Goal: Transaction & Acquisition: Purchase product/service

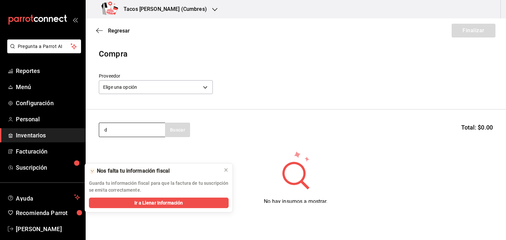
click at [127, 131] on input "d" at bounding box center [132, 130] width 66 height 14
type input "deshe"
click at [224, 169] on icon at bounding box center [225, 170] width 5 height 5
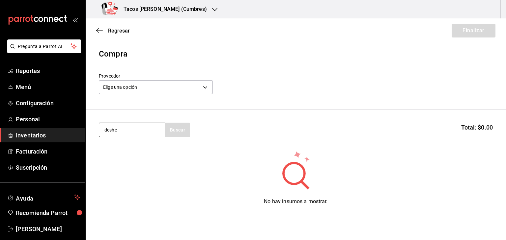
click at [135, 133] on input "deshe" at bounding box center [132, 130] width 66 height 14
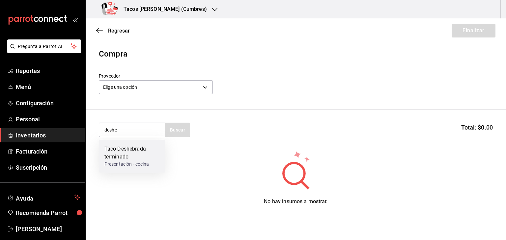
click at [131, 152] on div "Taco Deshebrada terminado" at bounding box center [131, 153] width 55 height 16
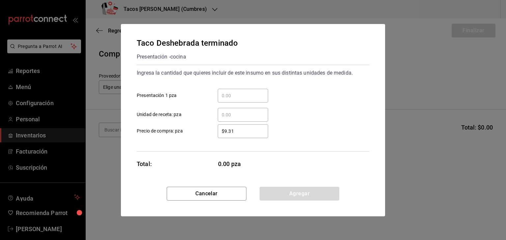
click at [227, 94] on input "​ Presentación 1 pza" at bounding box center [243, 96] width 50 height 8
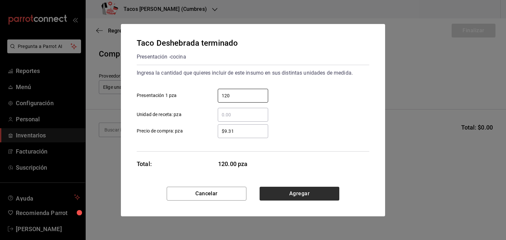
type input "120"
click at [316, 193] on button "Agregar" at bounding box center [299, 194] width 80 height 14
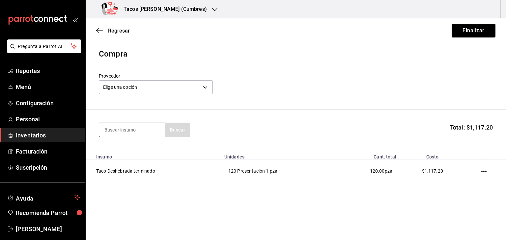
click at [129, 130] on input at bounding box center [132, 130] width 66 height 14
type input "papa"
click at [179, 130] on div "papa Buscar" at bounding box center [144, 130] width 91 height 14
click at [139, 131] on input "papa" at bounding box center [132, 130] width 66 height 14
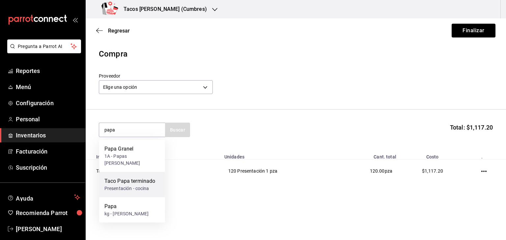
click at [132, 185] on div "Presentación - cocina" at bounding box center [129, 188] width 51 height 7
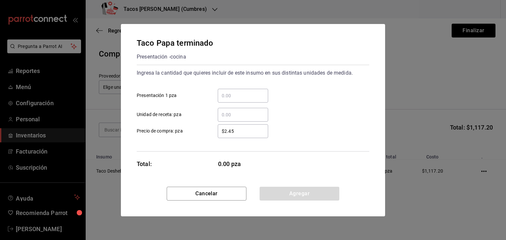
click at [231, 94] on input "​ Presentación 1 pza" at bounding box center [243, 96] width 50 height 8
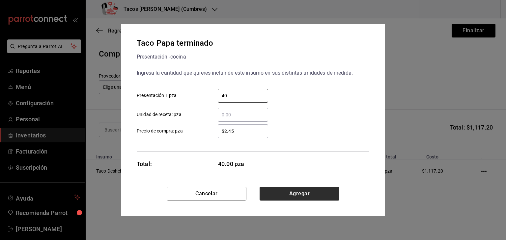
type input "40"
click at [308, 195] on button "Agregar" at bounding box center [299, 194] width 80 height 14
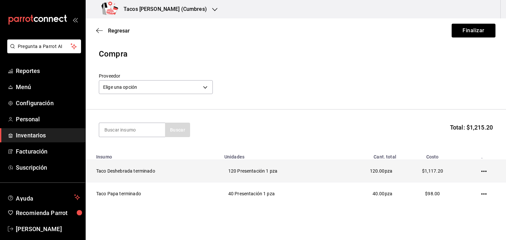
click at [481, 171] on icon "button" at bounding box center [483, 171] width 5 height 5
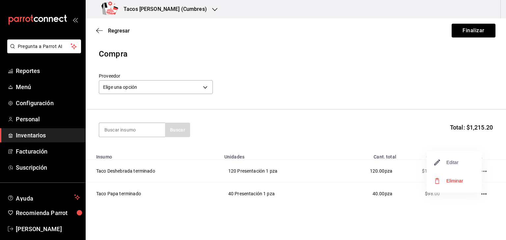
click at [449, 160] on span "Editar" at bounding box center [446, 163] width 24 height 8
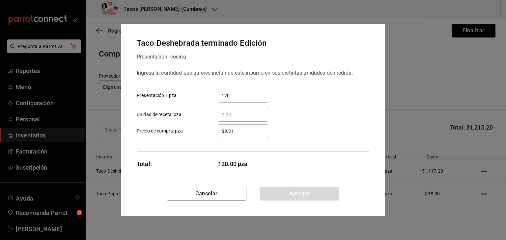
click at [235, 95] on input "120" at bounding box center [243, 96] width 50 height 8
type input "1"
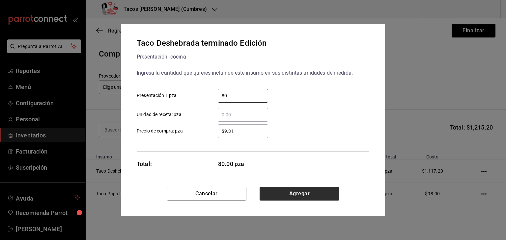
type input "80"
click at [316, 190] on button "Agregar" at bounding box center [299, 194] width 80 height 14
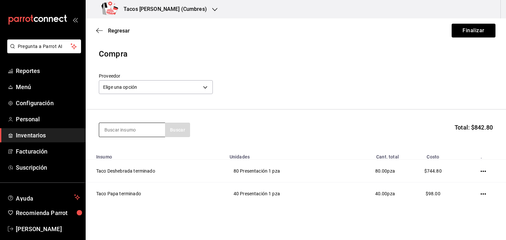
click at [132, 129] on input at bounding box center [132, 130] width 66 height 14
type input "frijol"
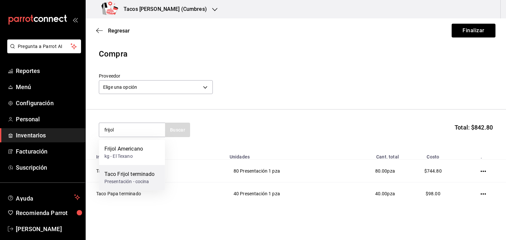
click at [130, 178] on div "Presentación - cocina" at bounding box center [129, 181] width 50 height 7
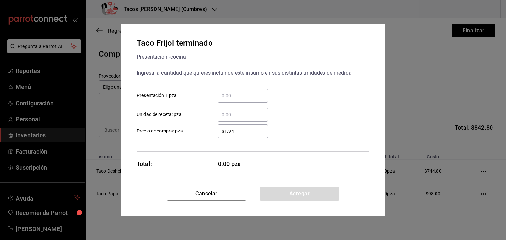
click at [236, 95] on input "​ Presentación 1 pza" at bounding box center [243, 96] width 50 height 8
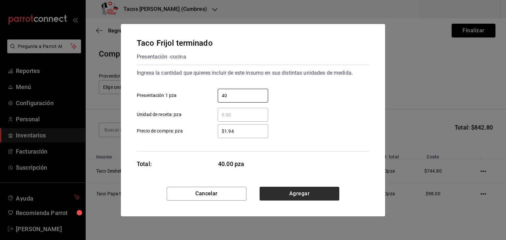
type input "40"
click at [303, 191] on button "Agregar" at bounding box center [299, 194] width 80 height 14
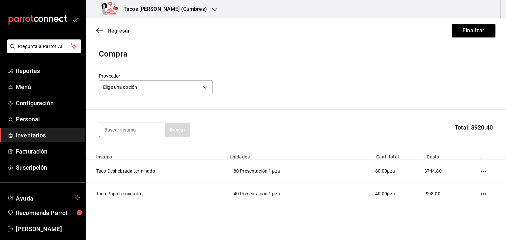
click at [151, 128] on input at bounding box center [132, 130] width 66 height 14
type input "chicharron"
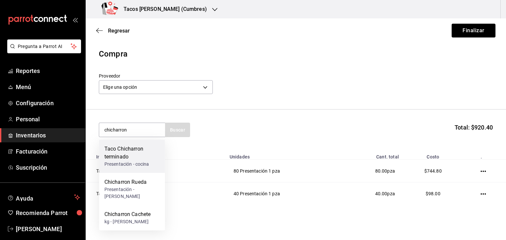
click at [130, 168] on div "Presentación - cocina" at bounding box center [131, 164] width 55 height 7
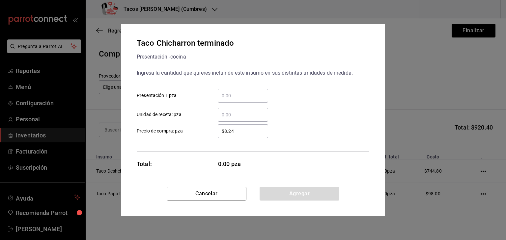
click at [238, 94] on input "​ Presentación 1 pza" at bounding box center [243, 96] width 50 height 8
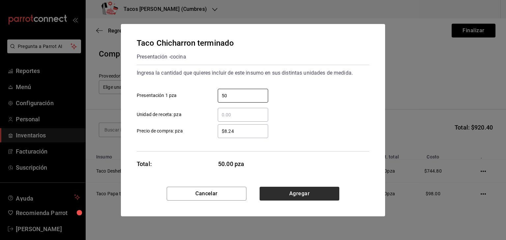
type input "50"
click at [301, 196] on button "Agregar" at bounding box center [299, 194] width 80 height 14
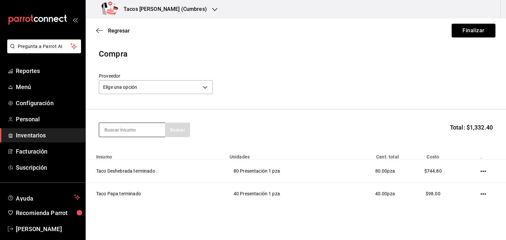
click at [125, 132] on input at bounding box center [132, 130] width 66 height 14
click at [111, 130] on input "babrbacoa" at bounding box center [132, 130] width 66 height 14
type input "barbacoa"
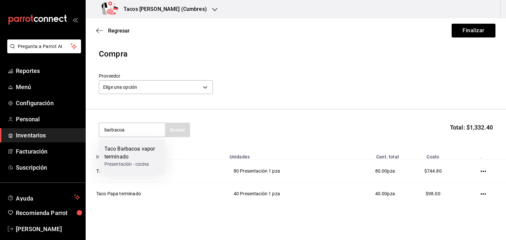
click at [123, 154] on div "Taco Barbacoa vapor terminado" at bounding box center [131, 153] width 55 height 16
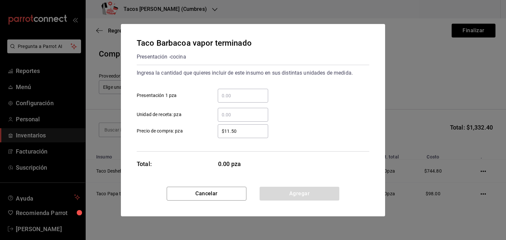
click at [223, 98] on input "​ Presentación 1 pza" at bounding box center [243, 96] width 50 height 8
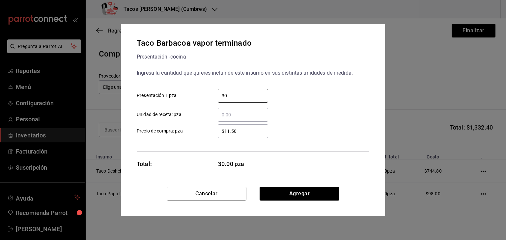
type input "30"
click at [294, 194] on button "Agregar" at bounding box center [299, 194] width 80 height 14
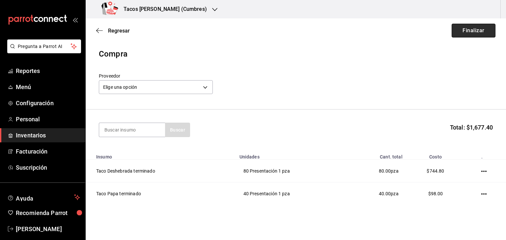
click at [465, 35] on button "Finalizar" at bounding box center [473, 31] width 44 height 14
click at [469, 28] on button "Finalizar" at bounding box center [473, 31] width 44 height 14
click at [195, 8] on div "Tacos [PERSON_NAME] (Cumbres)" at bounding box center [155, 9] width 129 height 18
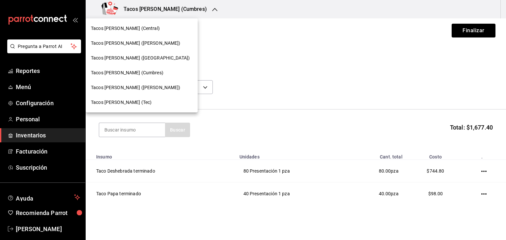
click at [130, 103] on span "Tacos [PERSON_NAME] (Tec)" at bounding box center [121, 102] width 61 height 7
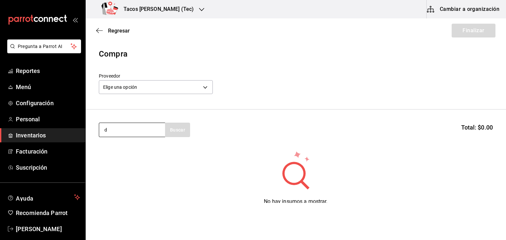
click at [134, 126] on input "d" at bounding box center [132, 130] width 66 height 14
type input "desh"
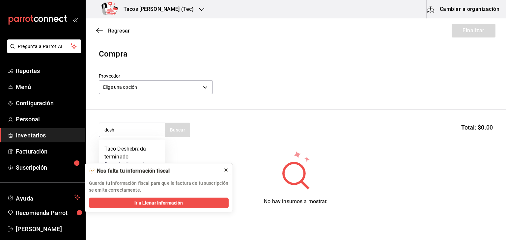
click at [225, 170] on icon at bounding box center [225, 170] width 3 height 3
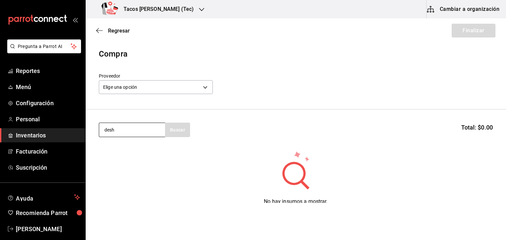
click at [143, 131] on input "desh" at bounding box center [132, 130] width 66 height 14
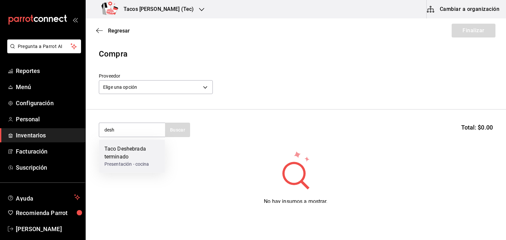
click at [137, 163] on div "Presentación - cocina" at bounding box center [131, 164] width 55 height 7
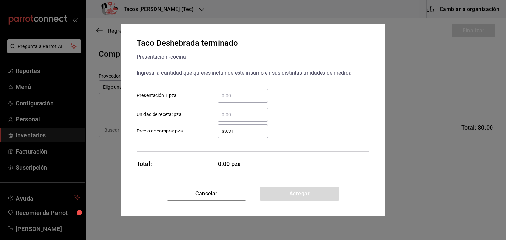
click at [229, 91] on div "​" at bounding box center [243, 96] width 50 height 14
click at [229, 92] on input "​ Presentación 1 pza" at bounding box center [243, 96] width 50 height 8
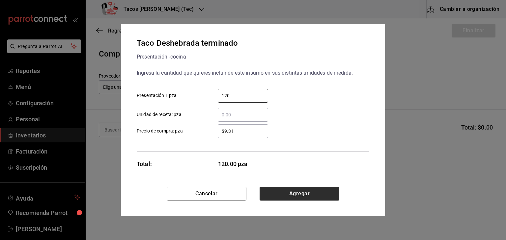
type input "120"
click at [310, 191] on button "Agregar" at bounding box center [299, 194] width 80 height 14
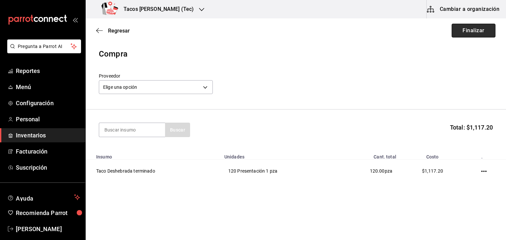
click at [458, 33] on button "Finalizar" at bounding box center [473, 31] width 44 height 14
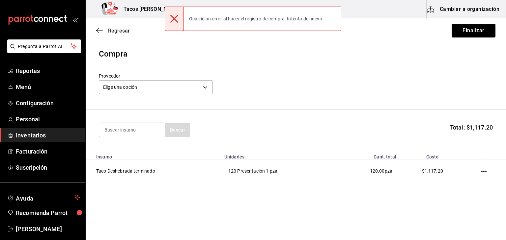
click at [100, 28] on icon "button" at bounding box center [99, 31] width 7 height 6
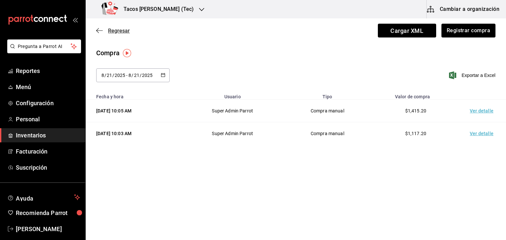
click at [100, 28] on icon "button" at bounding box center [99, 31] width 7 height 6
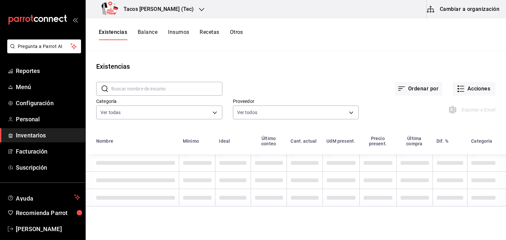
click at [143, 32] on button "Balance" at bounding box center [148, 34] width 20 height 11
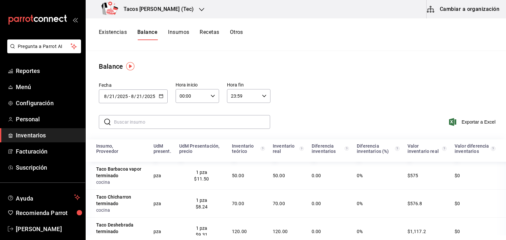
click at [180, 33] on button "Insumos" at bounding box center [178, 34] width 21 height 11
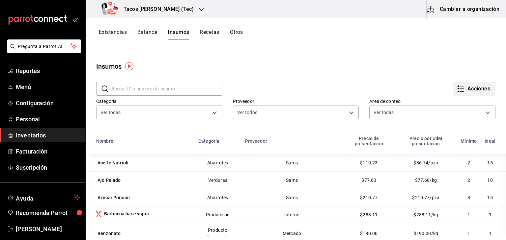
click at [458, 89] on icon "button" at bounding box center [461, 89] width 8 height 8
click at [292, 55] on div at bounding box center [253, 120] width 506 height 240
click at [118, 32] on button "Existencias" at bounding box center [113, 34] width 28 height 11
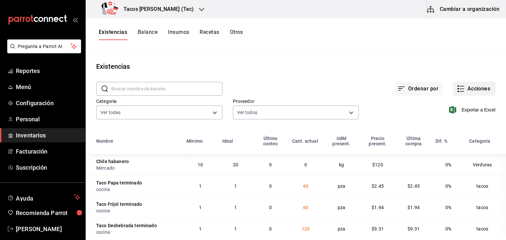
click at [461, 89] on button "Acciones" at bounding box center [474, 89] width 42 height 14
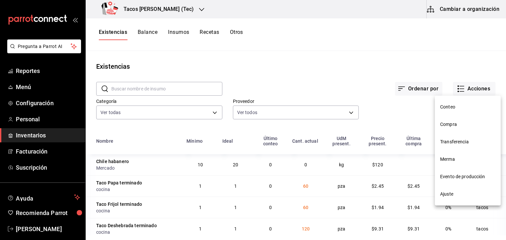
click at [448, 123] on span "Compra" at bounding box center [467, 124] width 55 height 7
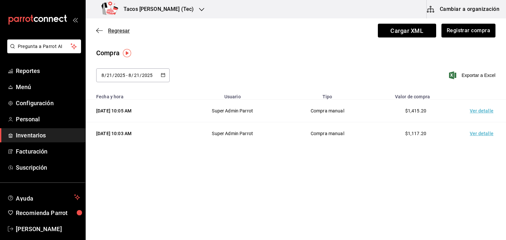
click at [99, 31] on icon "button" at bounding box center [99, 31] width 7 height 6
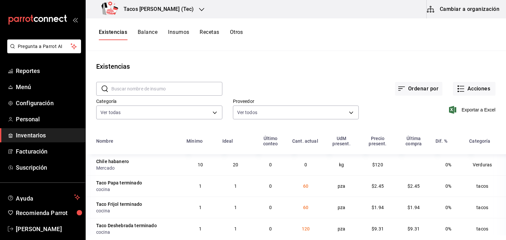
click at [455, 4] on button "Cambiar a organización" at bounding box center [463, 9] width 74 height 18
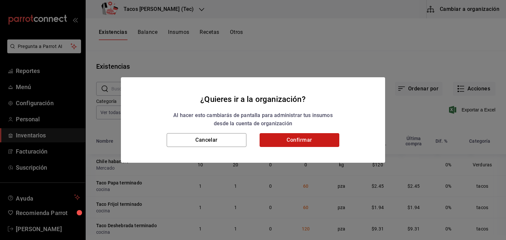
click at [318, 141] on button "Confirmar" at bounding box center [299, 140] width 80 height 14
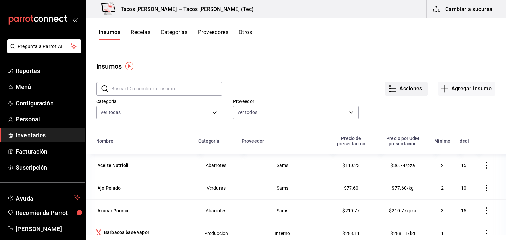
click at [389, 89] on icon "button" at bounding box center [392, 89] width 8 height 8
click at [398, 55] on div at bounding box center [253, 120] width 506 height 240
click at [459, 7] on button "Cambiar a sucursal" at bounding box center [463, 9] width 74 height 18
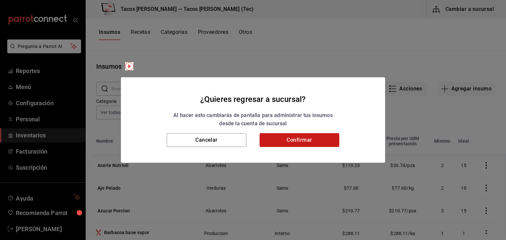
click at [315, 137] on button "Confirmar" at bounding box center [299, 140] width 80 height 14
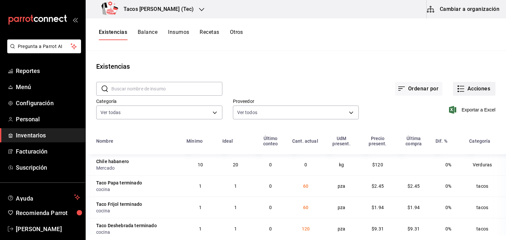
click at [457, 89] on icon "button" at bounding box center [461, 89] width 8 height 8
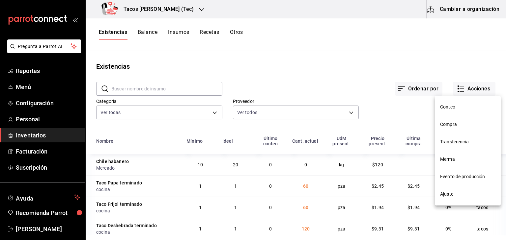
click at [447, 123] on span "Compra" at bounding box center [467, 124] width 55 height 7
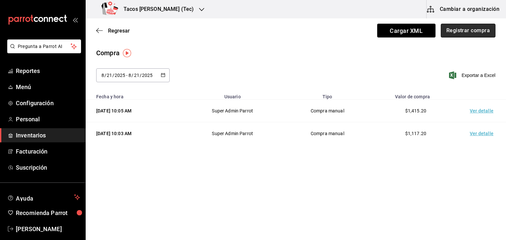
click at [474, 31] on button "Registrar compra" at bounding box center [467, 31] width 55 height 14
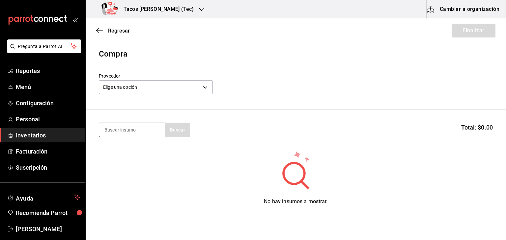
click at [132, 128] on input at bounding box center [132, 130] width 66 height 14
type input "barbacoa"
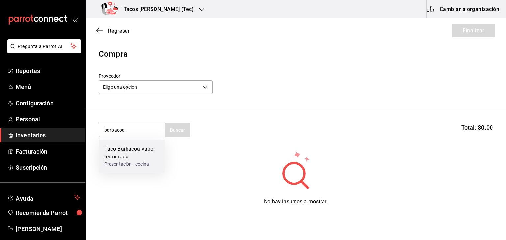
click at [131, 159] on div "Taco Barbacoa vapor terminado" at bounding box center [131, 153] width 55 height 16
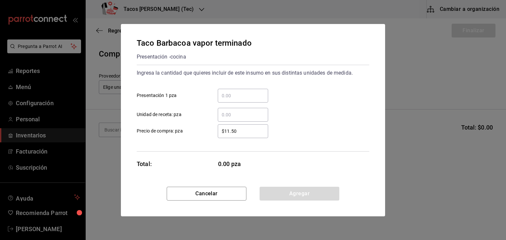
click at [235, 100] on div "​" at bounding box center [243, 96] width 50 height 14
click at [235, 100] on input "​ Presentación 1 pza" at bounding box center [243, 96] width 50 height 8
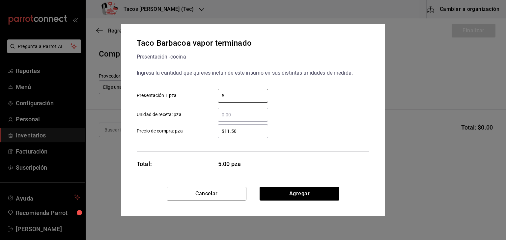
type input "5"
click at [292, 139] on div "Ingresa la cantidad que quieres incluir de este insumo en sus distintas unidade…" at bounding box center [253, 108] width 232 height 87
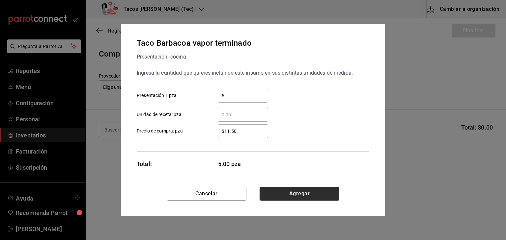
click at [298, 191] on button "Agregar" at bounding box center [299, 194] width 80 height 14
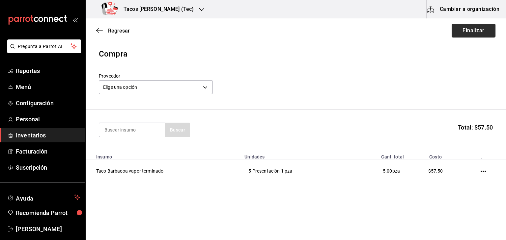
click at [459, 31] on button "Finalizar" at bounding box center [473, 31] width 44 height 14
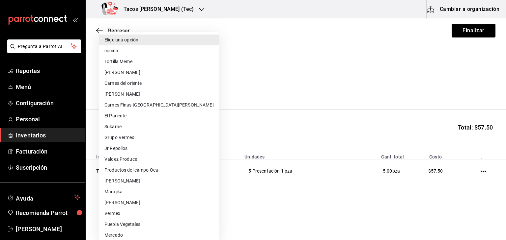
click at [164, 87] on body "Pregunta a Parrot AI Reportes Menú Configuración Personal Inventarios Facturaci…" at bounding box center [253, 101] width 506 height 203
click at [152, 53] on li "cocina" at bounding box center [159, 50] width 120 height 11
type input "237c9a5b-4078-49eb-83ef-23bf52bd7acd"
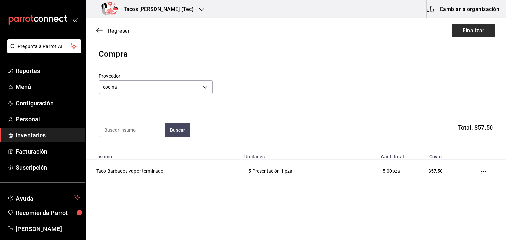
click at [477, 35] on button "Finalizar" at bounding box center [473, 31] width 44 height 14
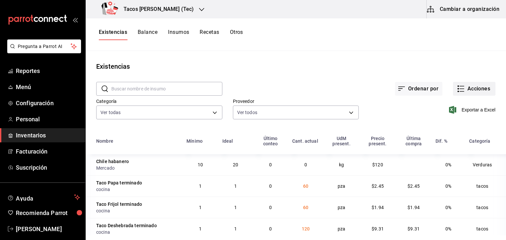
click at [465, 94] on button "Acciones" at bounding box center [474, 89] width 42 height 14
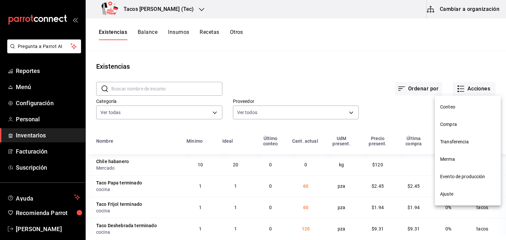
click at [448, 124] on span "Compra" at bounding box center [467, 124] width 55 height 7
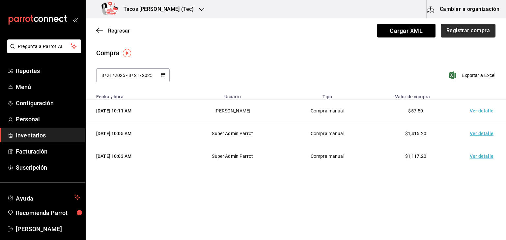
click at [467, 29] on button "Registrar compra" at bounding box center [467, 31] width 55 height 14
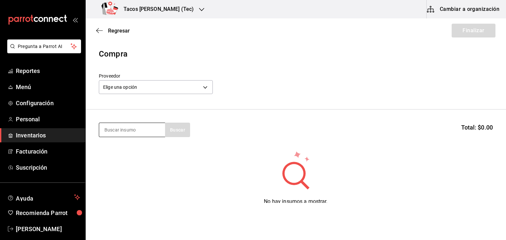
click at [142, 133] on input at bounding box center [132, 130] width 66 height 14
type input "barbacoa"
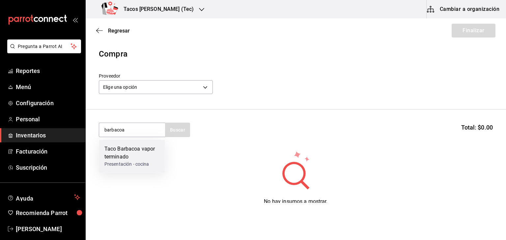
click at [145, 153] on div "Taco Barbacoa vapor terminado" at bounding box center [131, 153] width 55 height 16
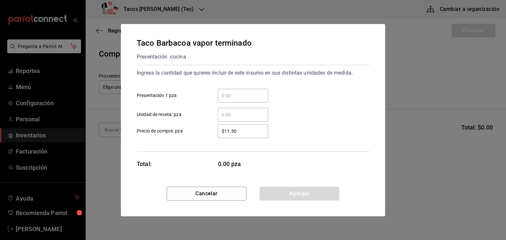
click at [245, 97] on input "​ Presentación 1 pza" at bounding box center [243, 96] width 50 height 8
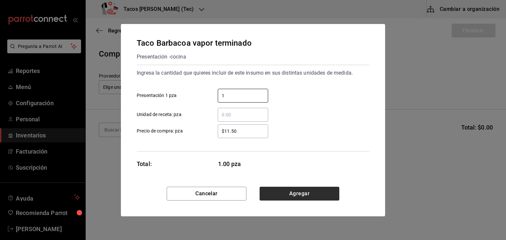
type input "1"
click at [308, 196] on button "Agregar" at bounding box center [299, 194] width 80 height 14
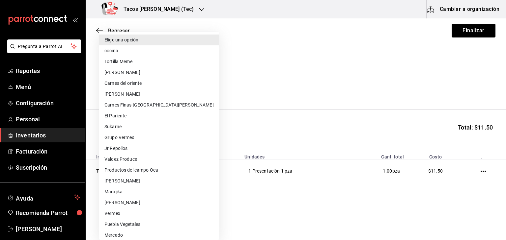
click at [206, 86] on body "Pregunta a Parrot AI Reportes Menú Configuración Personal Inventarios Facturaci…" at bounding box center [253, 101] width 506 height 203
click at [148, 49] on li "cocina" at bounding box center [159, 50] width 120 height 11
type input "237c9a5b-4078-49eb-83ef-23bf52bd7acd"
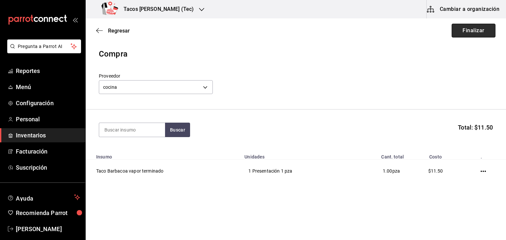
click at [461, 33] on button "Finalizar" at bounding box center [473, 31] width 44 height 14
